Goal: Transaction & Acquisition: Purchase product/service

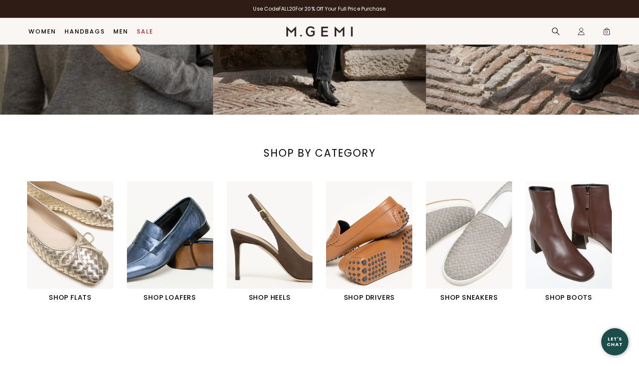
scroll to position [194, 0]
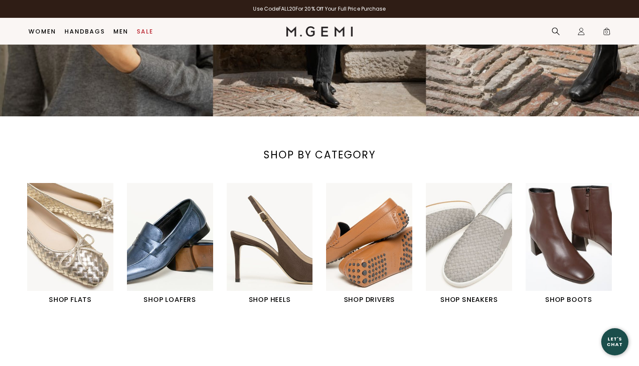
click at [86, 227] on img "1 / 6" at bounding box center [70, 237] width 86 height 108
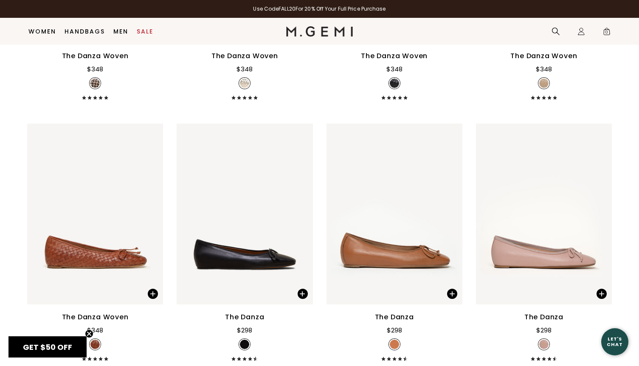
scroll to position [916, 0]
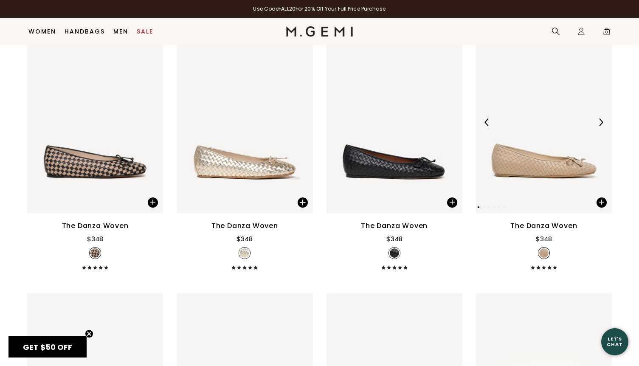
click at [601, 122] on img at bounding box center [601, 122] width 8 height 8
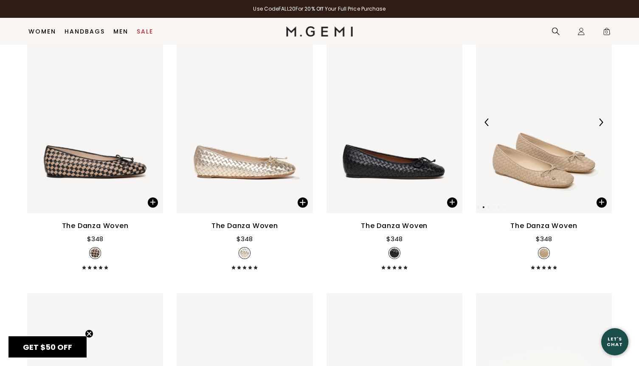
click at [601, 122] on img at bounding box center [601, 122] width 8 height 8
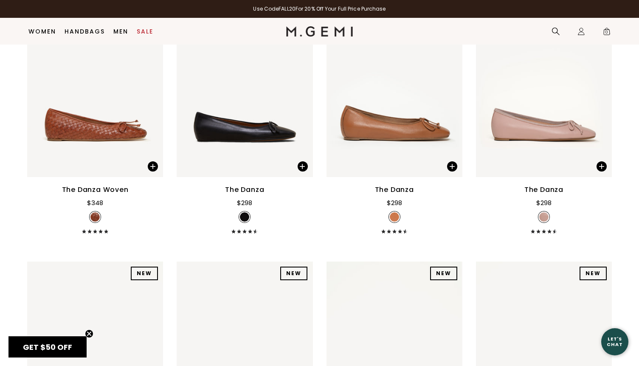
scroll to position [1383, 0]
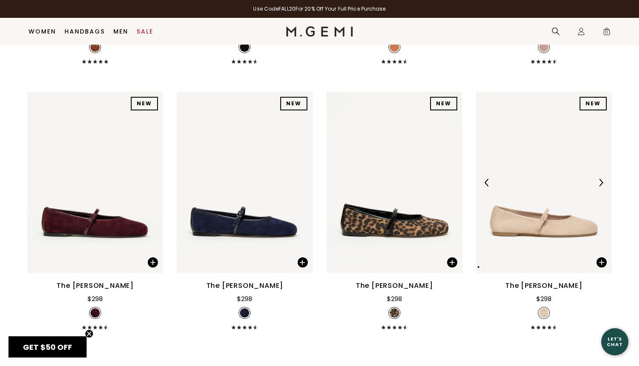
click at [602, 180] on img at bounding box center [601, 183] width 8 height 8
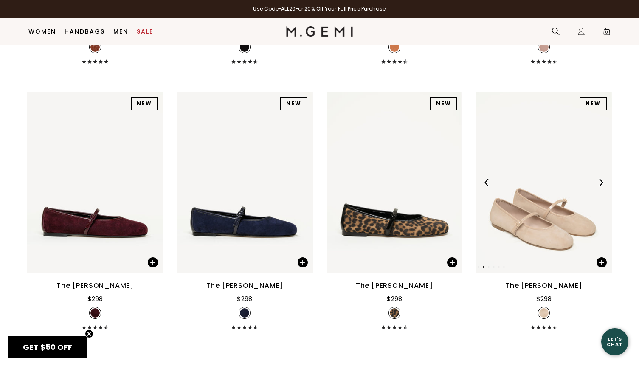
click at [602, 180] on img at bounding box center [601, 183] width 8 height 8
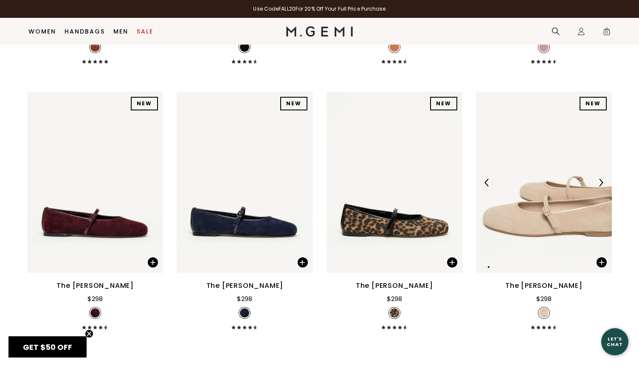
click at [602, 180] on img at bounding box center [601, 183] width 8 height 8
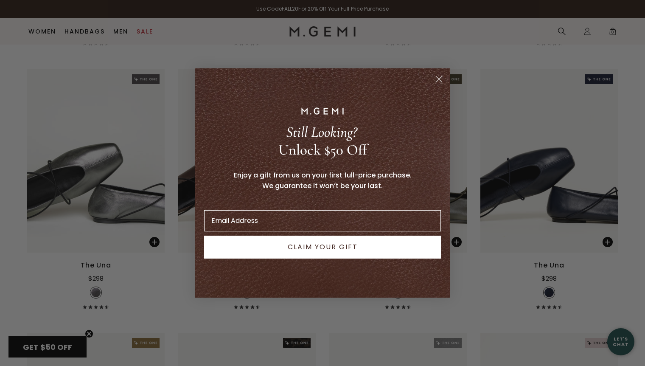
scroll to position [0, 0]
click at [439, 78] on circle "Close dialog" at bounding box center [439, 79] width 14 height 14
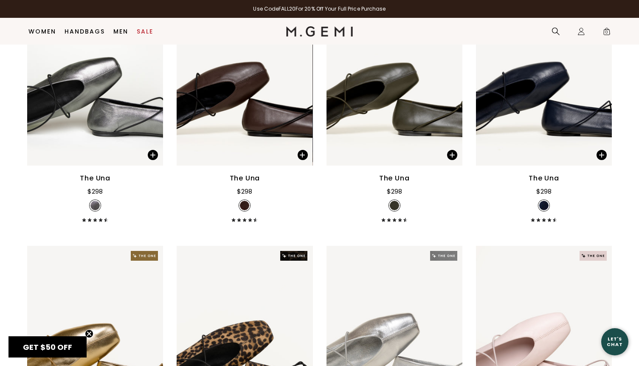
scroll to position [2232, 0]
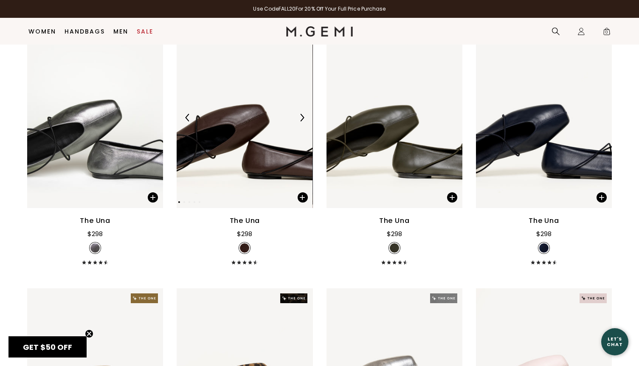
click at [245, 132] on img at bounding box center [245, 117] width 136 height 181
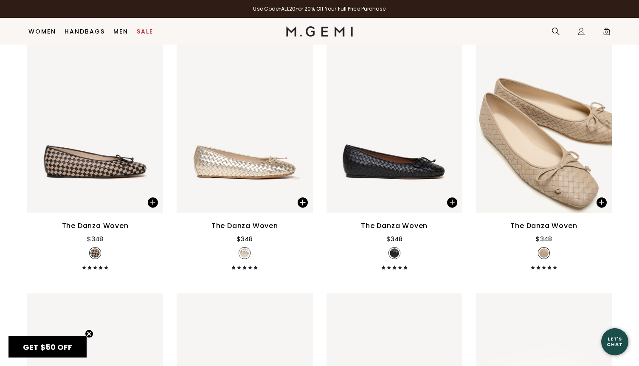
scroll to position [874, 0]
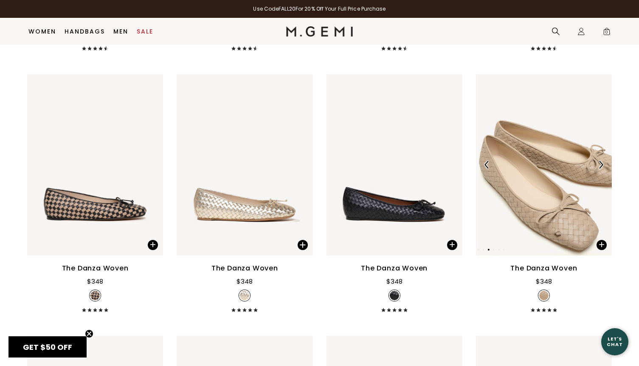
click at [546, 175] on img at bounding box center [544, 164] width 136 height 181
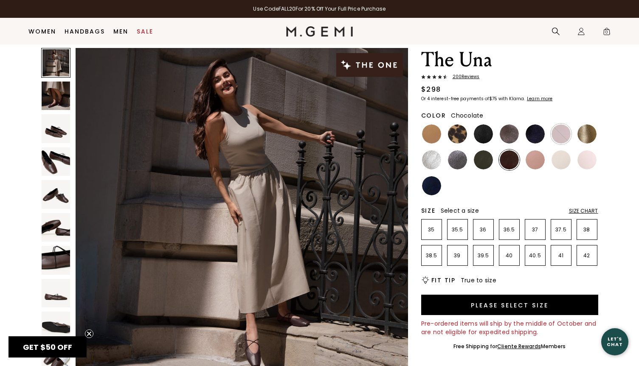
scroll to position [67, 0]
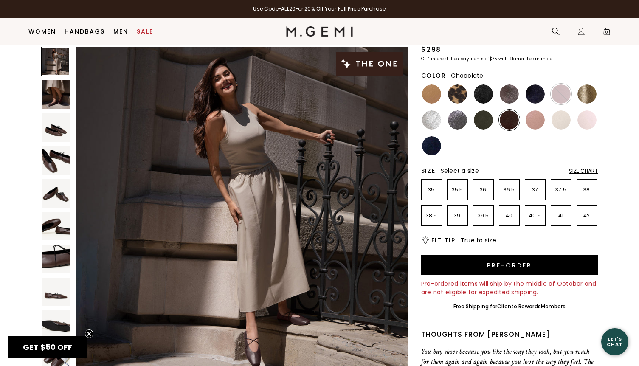
click at [578, 170] on div "Size Chart" at bounding box center [583, 171] width 29 height 7
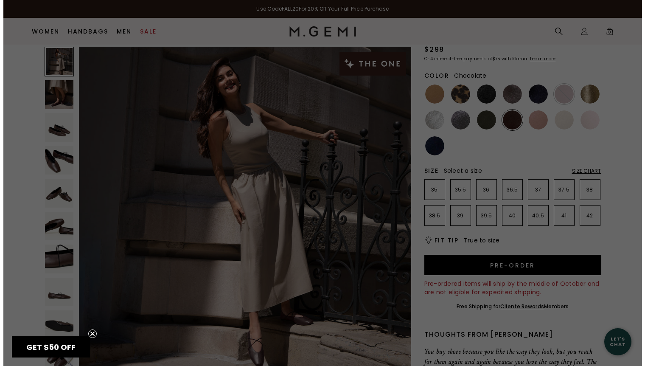
scroll to position [0, 0]
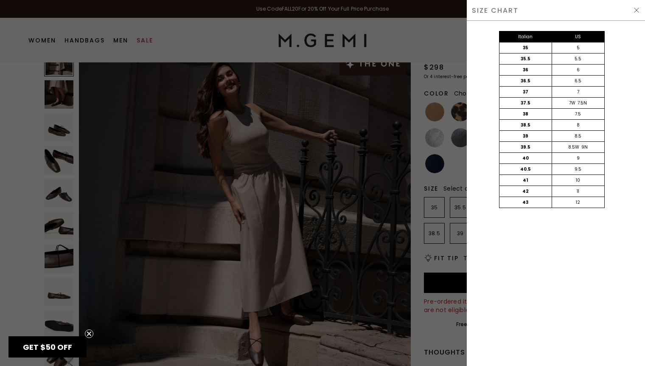
click at [635, 8] on img at bounding box center [636, 10] width 7 height 7
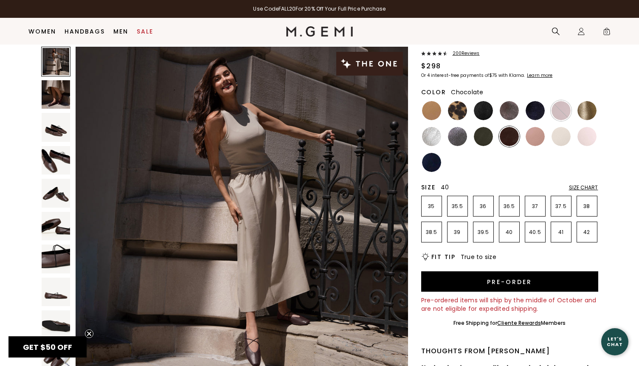
scroll to position [49, 0]
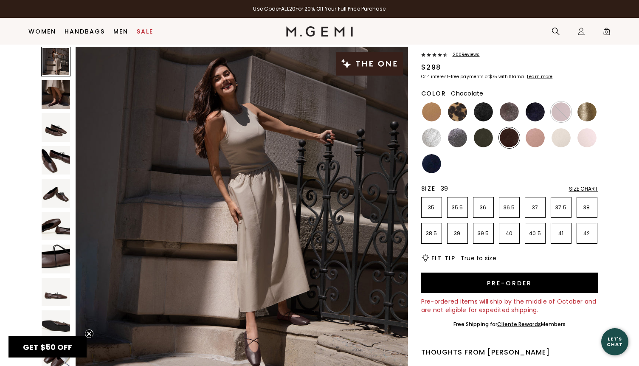
click at [457, 233] on p "39" at bounding box center [457, 233] width 20 height 7
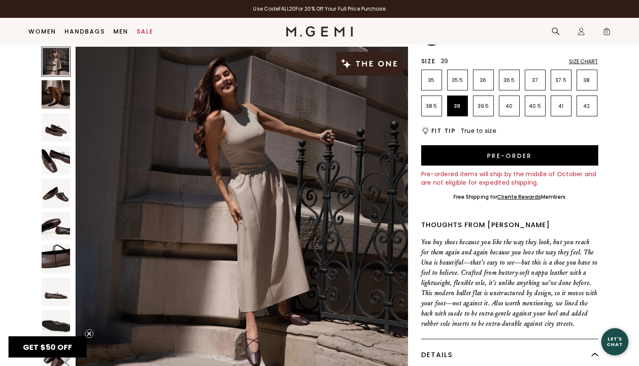
scroll to position [92, 0]
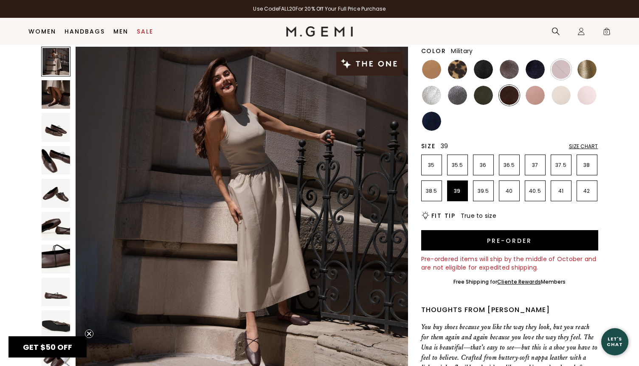
click at [481, 95] on img at bounding box center [483, 95] width 19 height 19
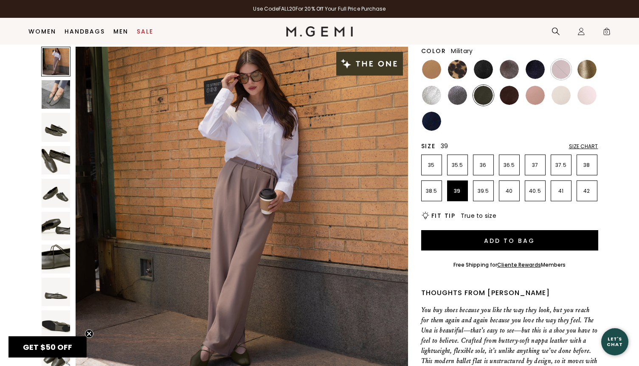
scroll to position [134, 0]
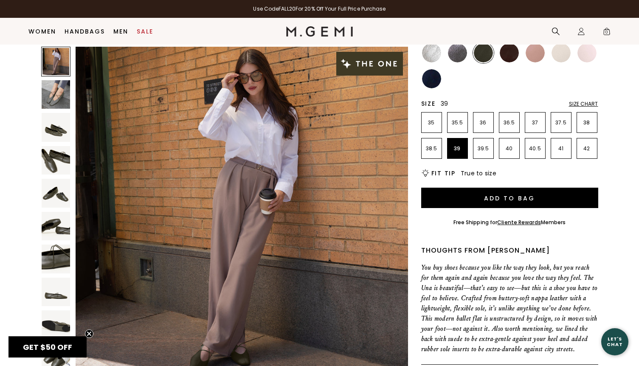
click at [51, 91] on img at bounding box center [56, 94] width 29 height 29
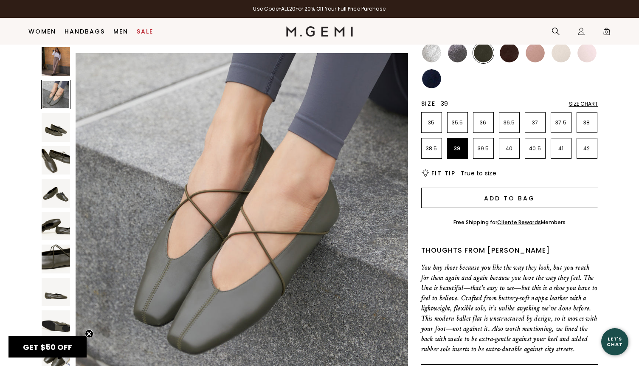
click at [506, 201] on button "Add to Bag" at bounding box center [509, 198] width 177 height 20
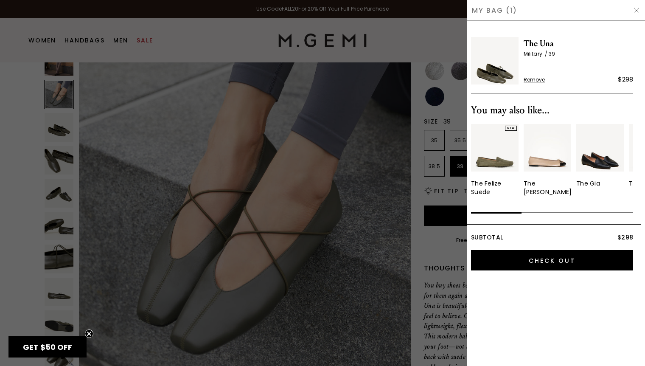
scroll to position [0, 0]
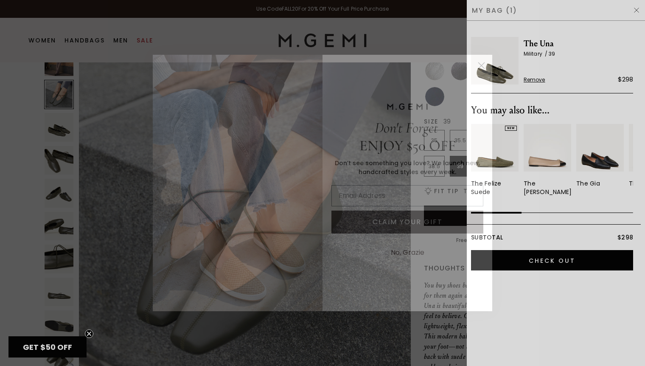
click at [478, 66] on circle "Close dialog" at bounding box center [482, 66] width 14 height 14
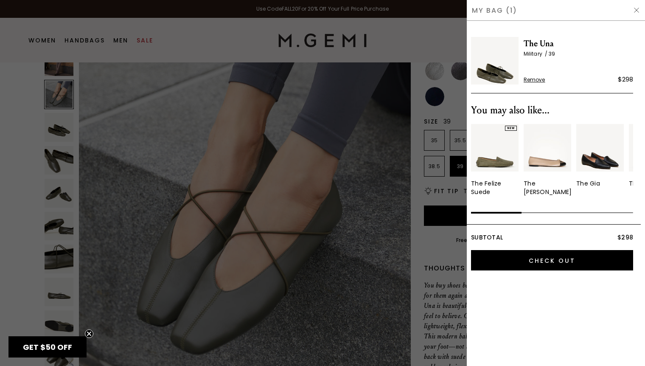
click at [636, 10] on img at bounding box center [636, 10] width 7 height 7
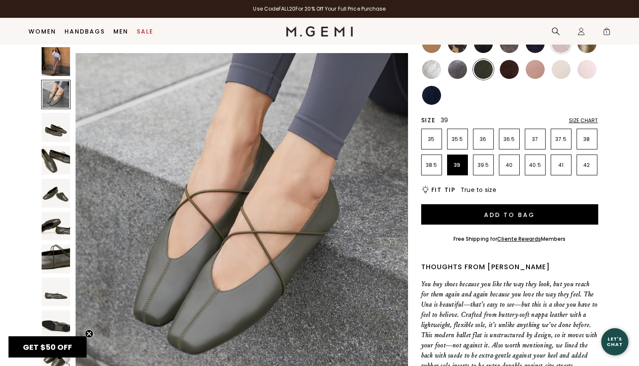
scroll to position [118, 0]
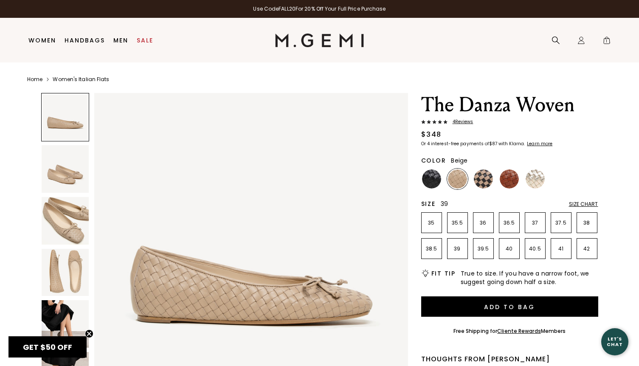
click at [460, 250] on p "39" at bounding box center [457, 248] width 20 height 7
click at [63, 318] on img at bounding box center [66, 324] width 48 height 48
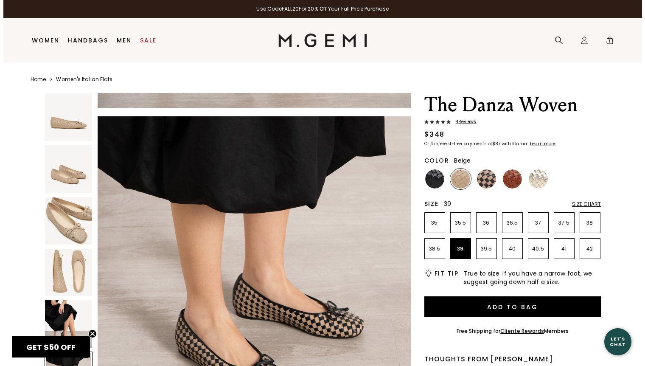
scroll to position [1374, 0]
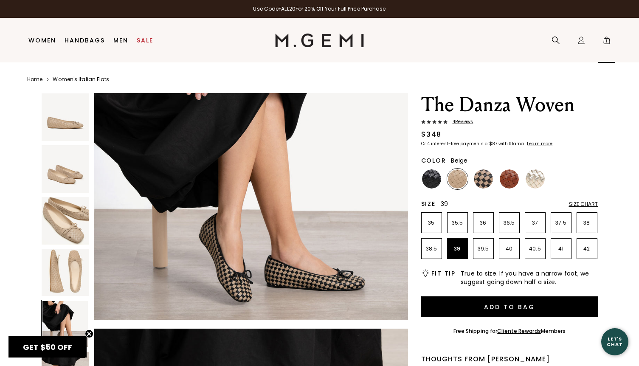
click at [608, 42] on span "1" at bounding box center [606, 42] width 8 height 8
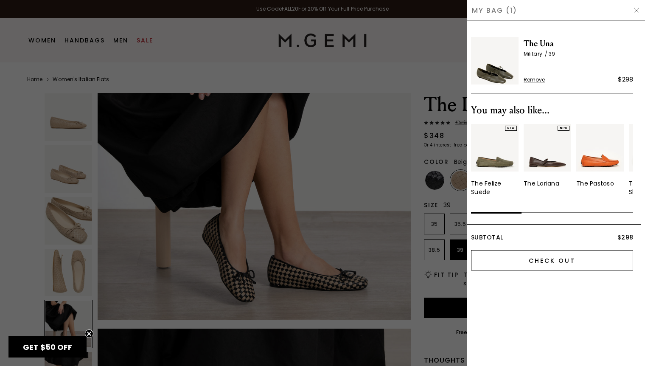
click at [562, 260] on input "Check Out" at bounding box center [552, 260] width 162 height 20
